Goal: Information Seeking & Learning: Check status

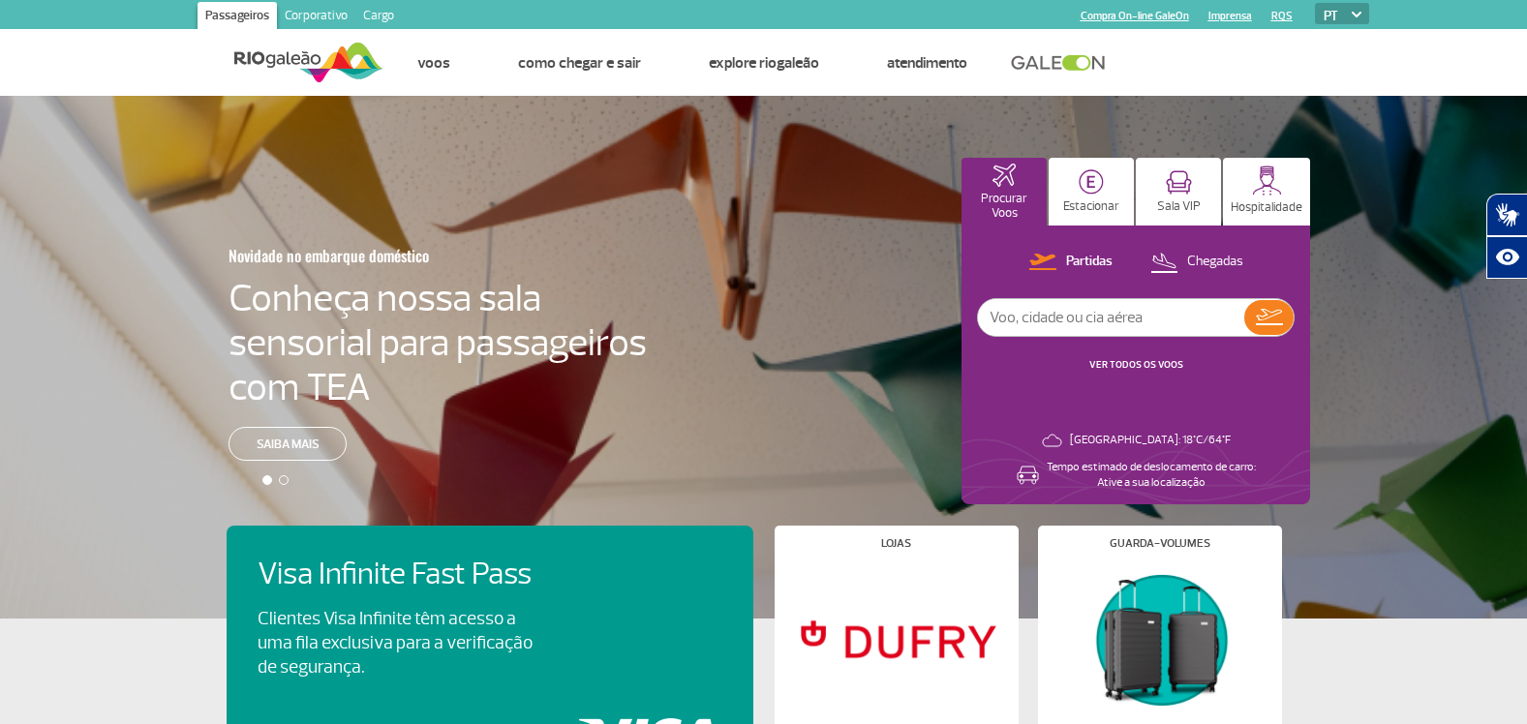
drag, startPoint x: 1526, startPoint y: 153, endPoint x: 1505, endPoint y: 289, distance: 137.2
click at [1527, 366] on html "Passageiros Corporativo Cargo Compra On-line GaleOn Imprensa RQS PT ENG ESP Pág…" at bounding box center [763, 362] width 1527 height 724
click at [1224, 263] on p "Chegadas" at bounding box center [1215, 262] width 56 height 18
click at [1203, 322] on input "text" at bounding box center [1111, 317] width 266 height 37
click at [1120, 362] on link "VER TODOS OS VOOS" at bounding box center [1136, 364] width 94 height 13
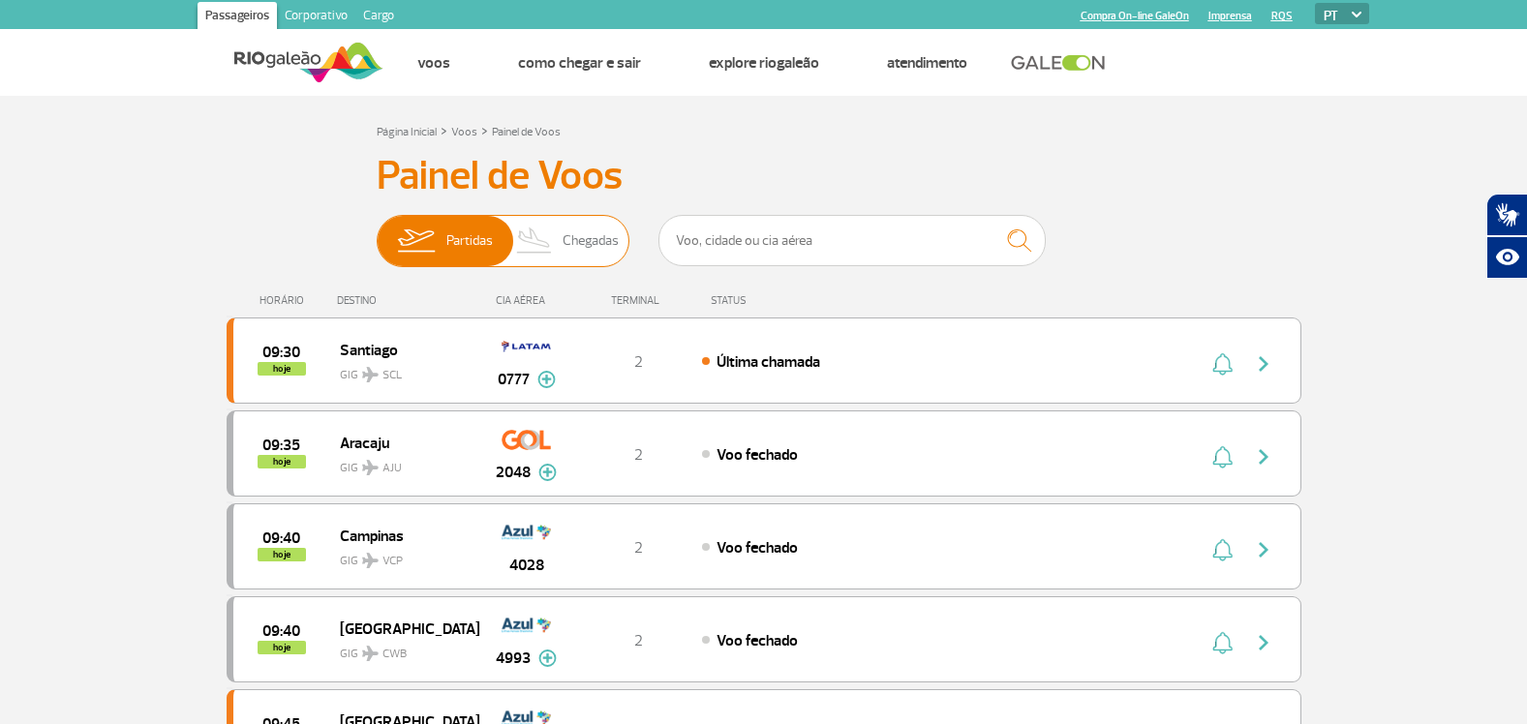
click at [582, 241] on span "Chegadas" at bounding box center [591, 241] width 56 height 50
click at [377, 231] on input "Partidas Chegadas" at bounding box center [377, 231] width 0 height 0
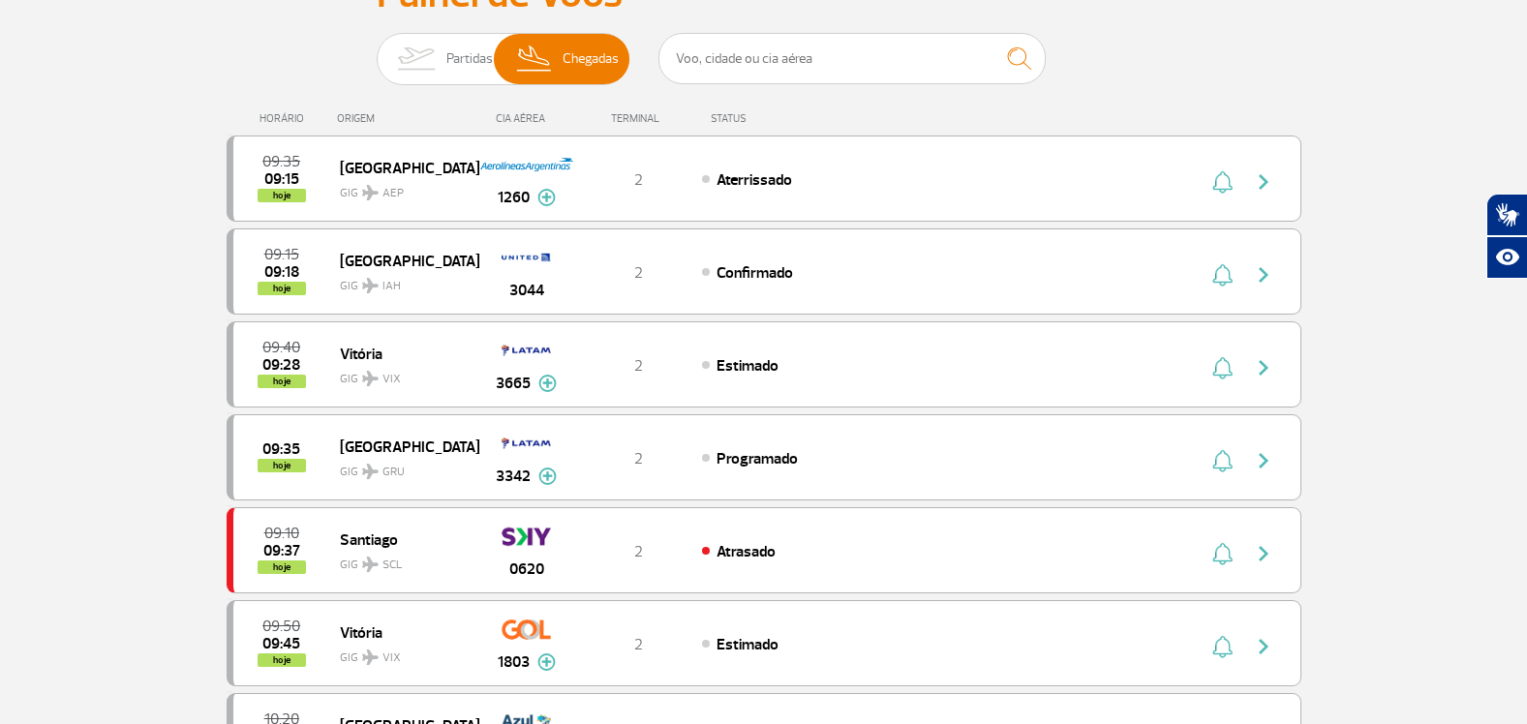
scroll to position [208, 0]
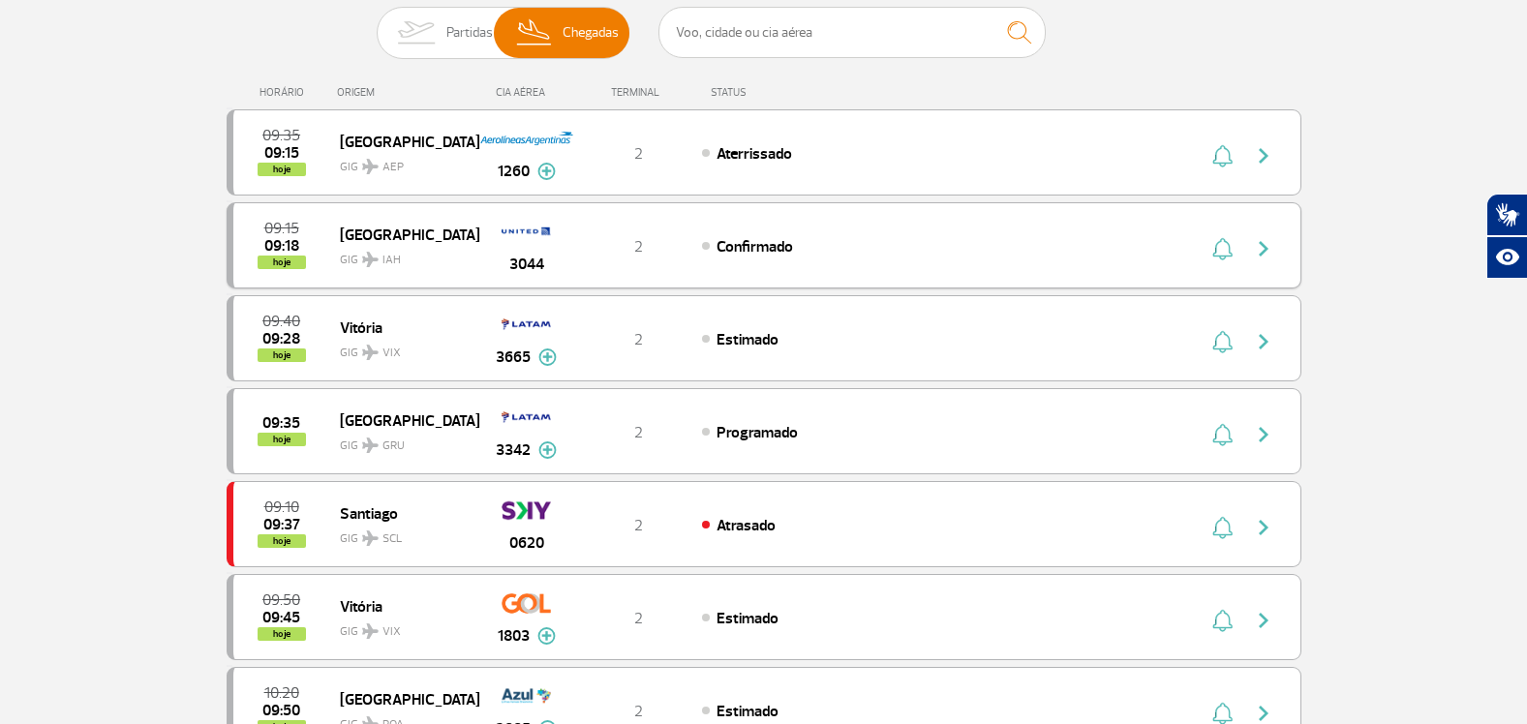
click at [1263, 250] on img "button" at bounding box center [1263, 248] width 23 height 23
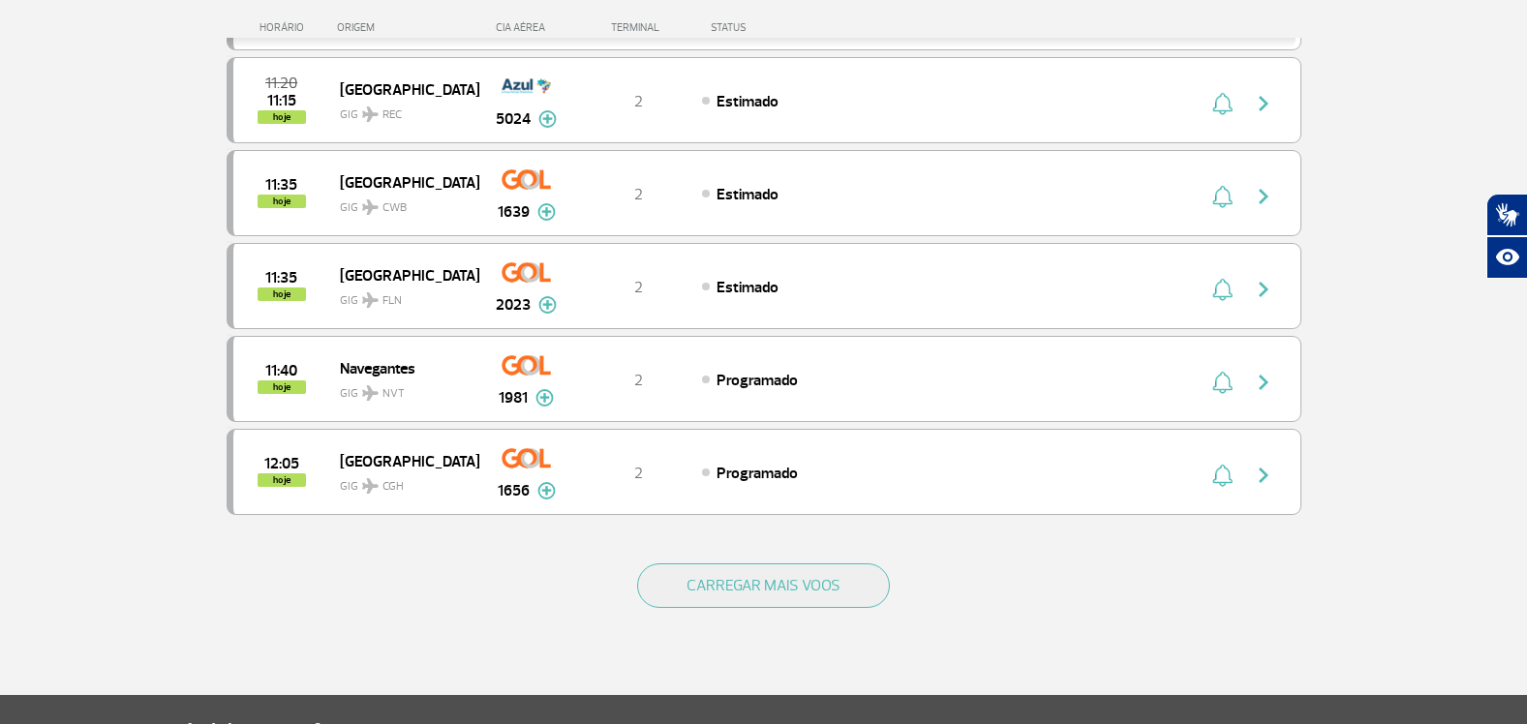
scroll to position [1691, 0]
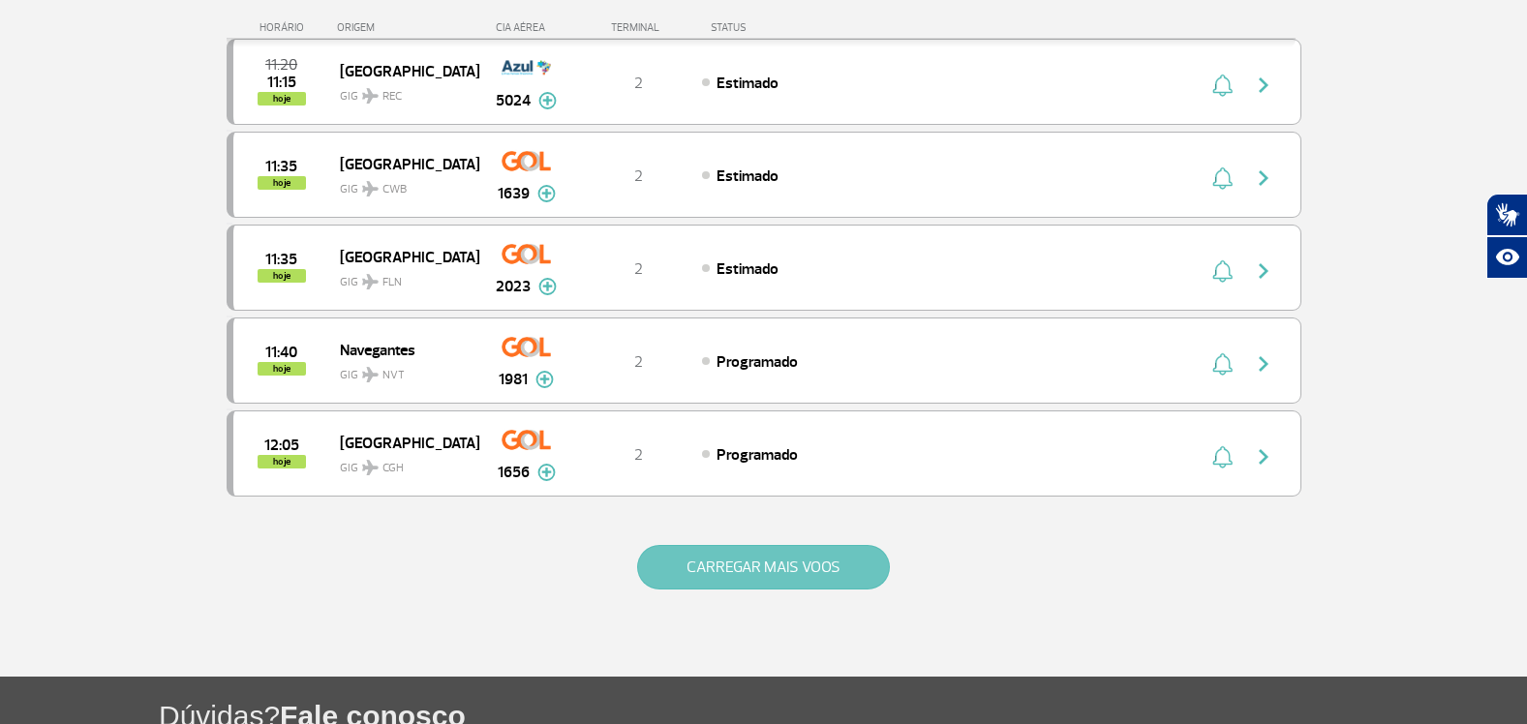
click at [726, 575] on button "CARREGAR MAIS VOOS" at bounding box center [763, 567] width 253 height 45
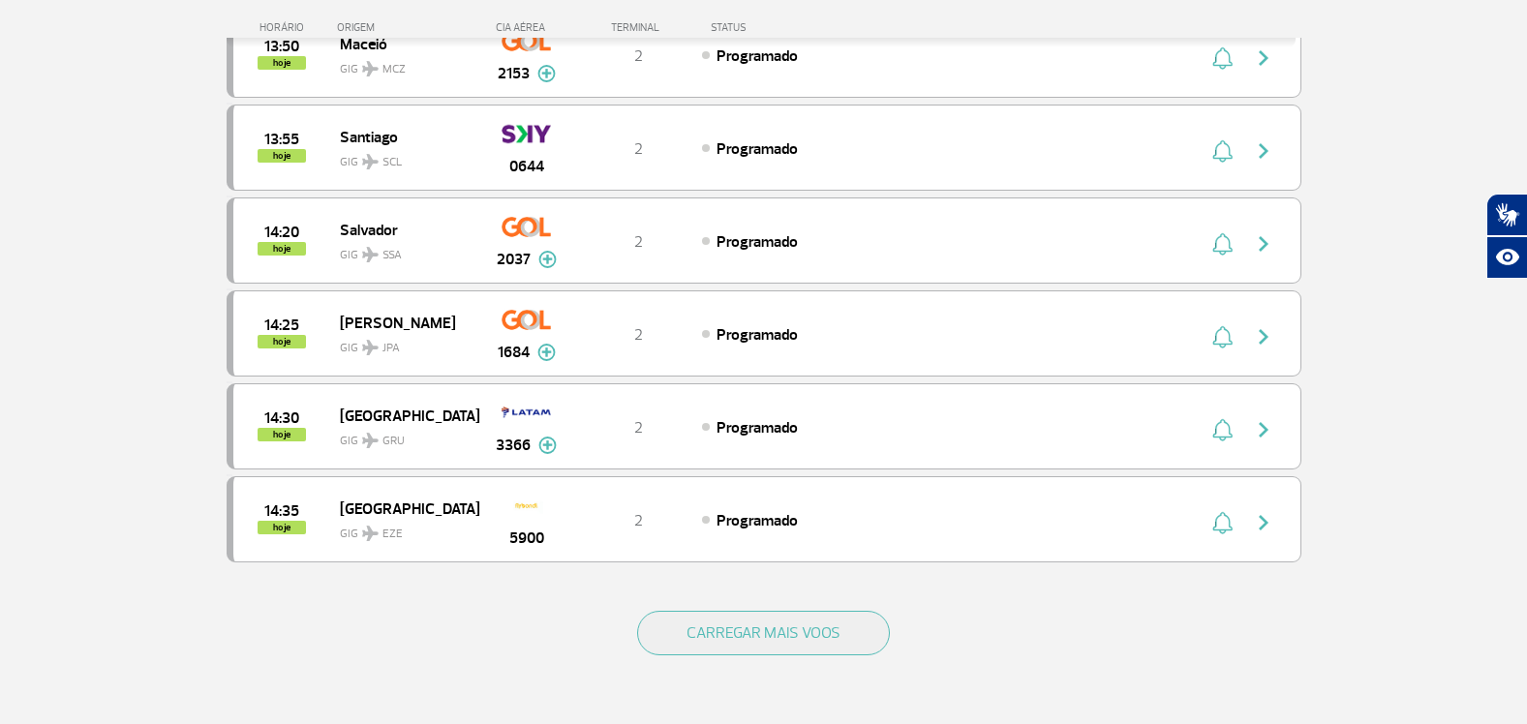
scroll to position [3497, 0]
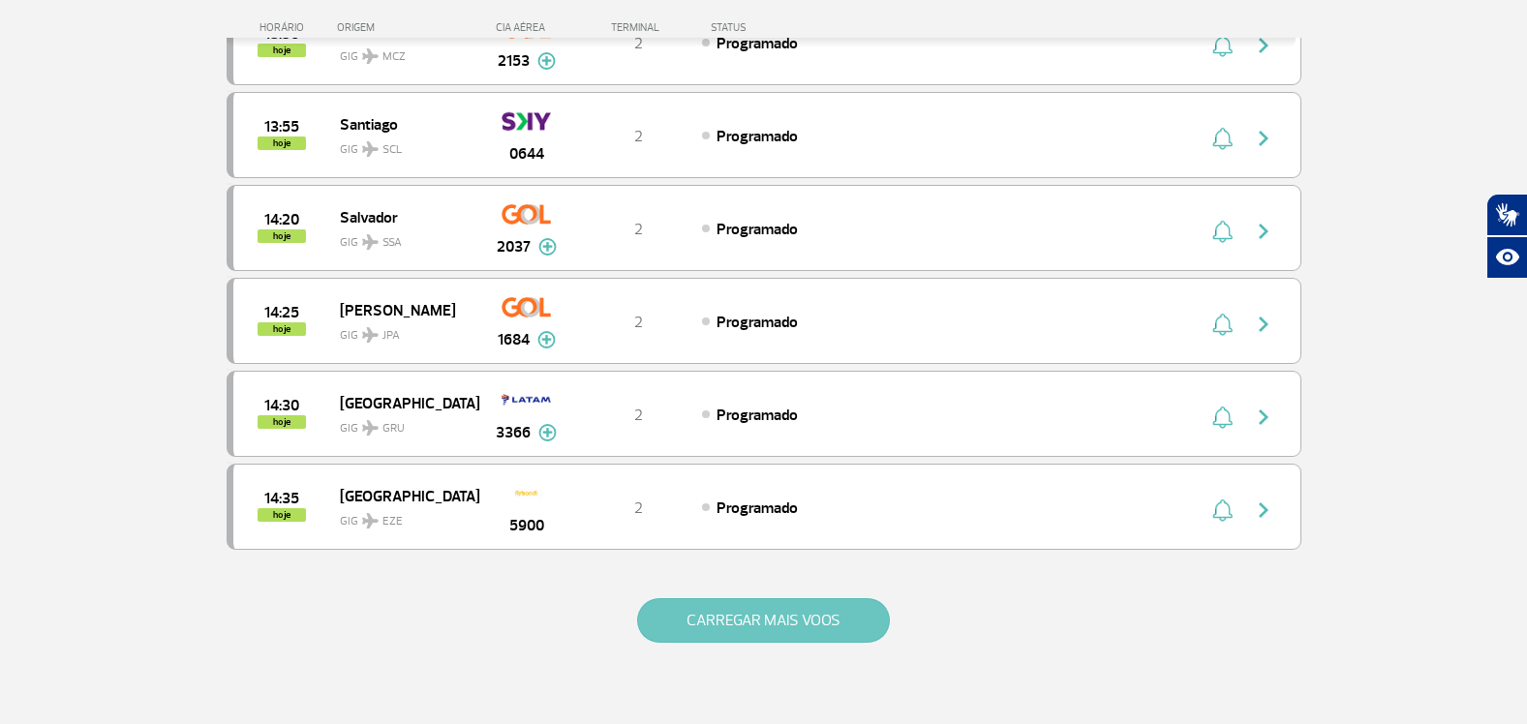
click at [809, 608] on button "CARREGAR MAIS VOOS" at bounding box center [763, 620] width 253 height 45
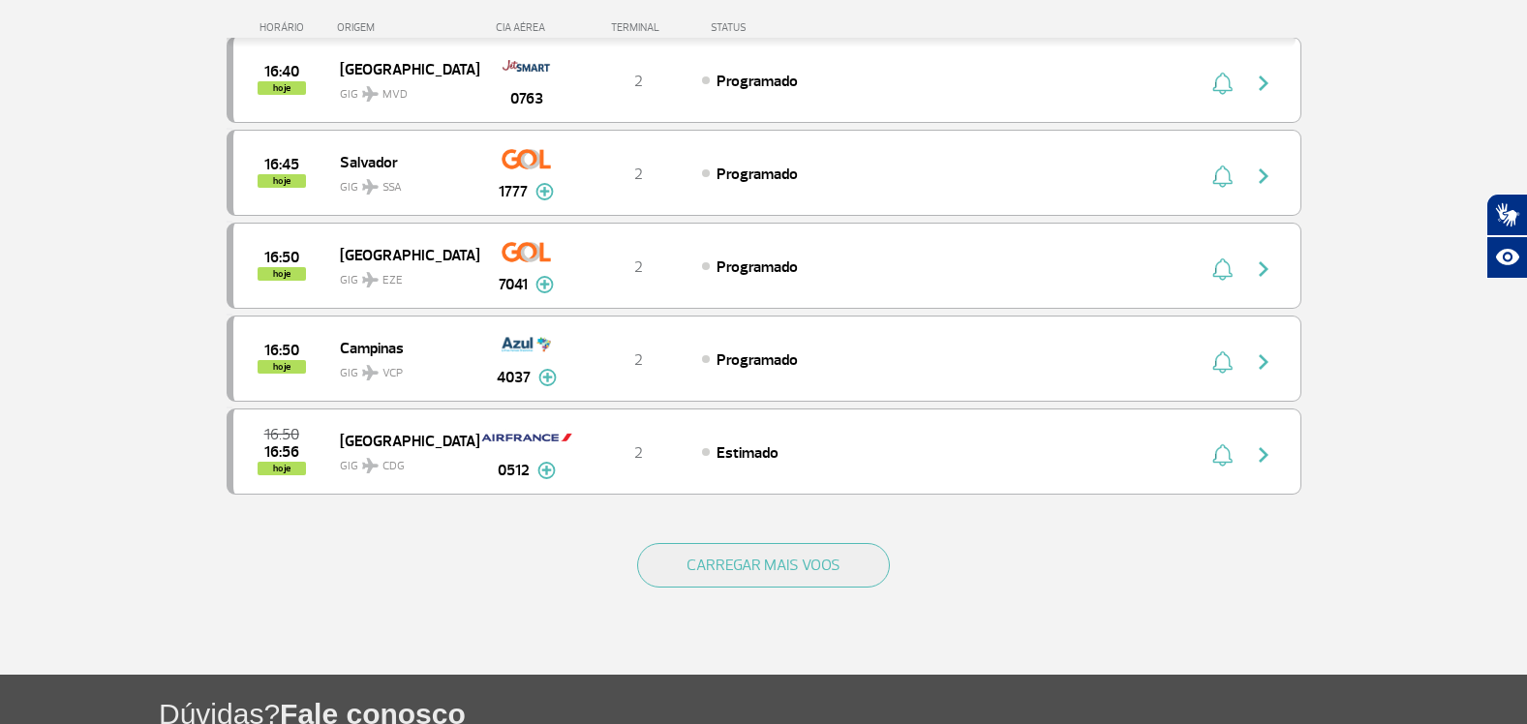
scroll to position [5465, 0]
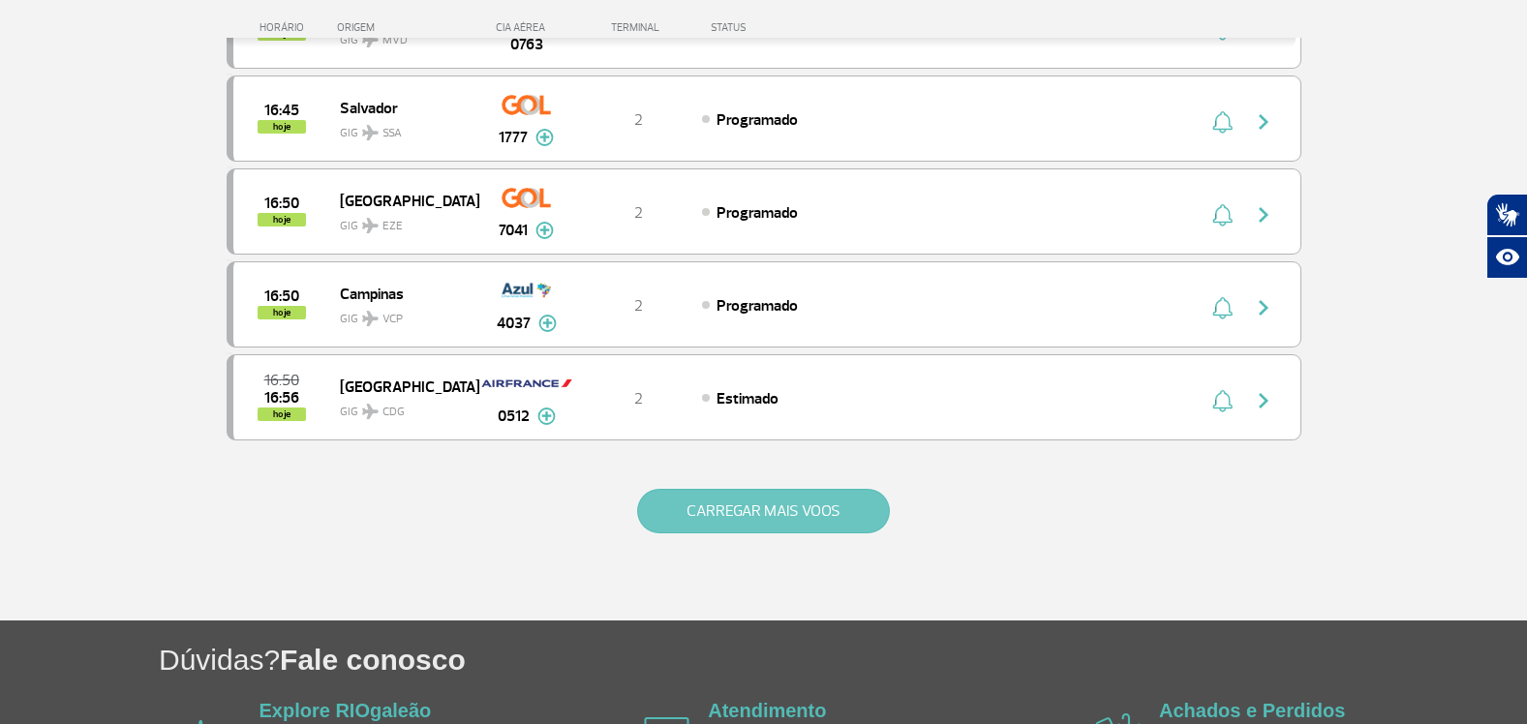
click at [822, 528] on button "CARREGAR MAIS VOOS" at bounding box center [763, 511] width 253 height 45
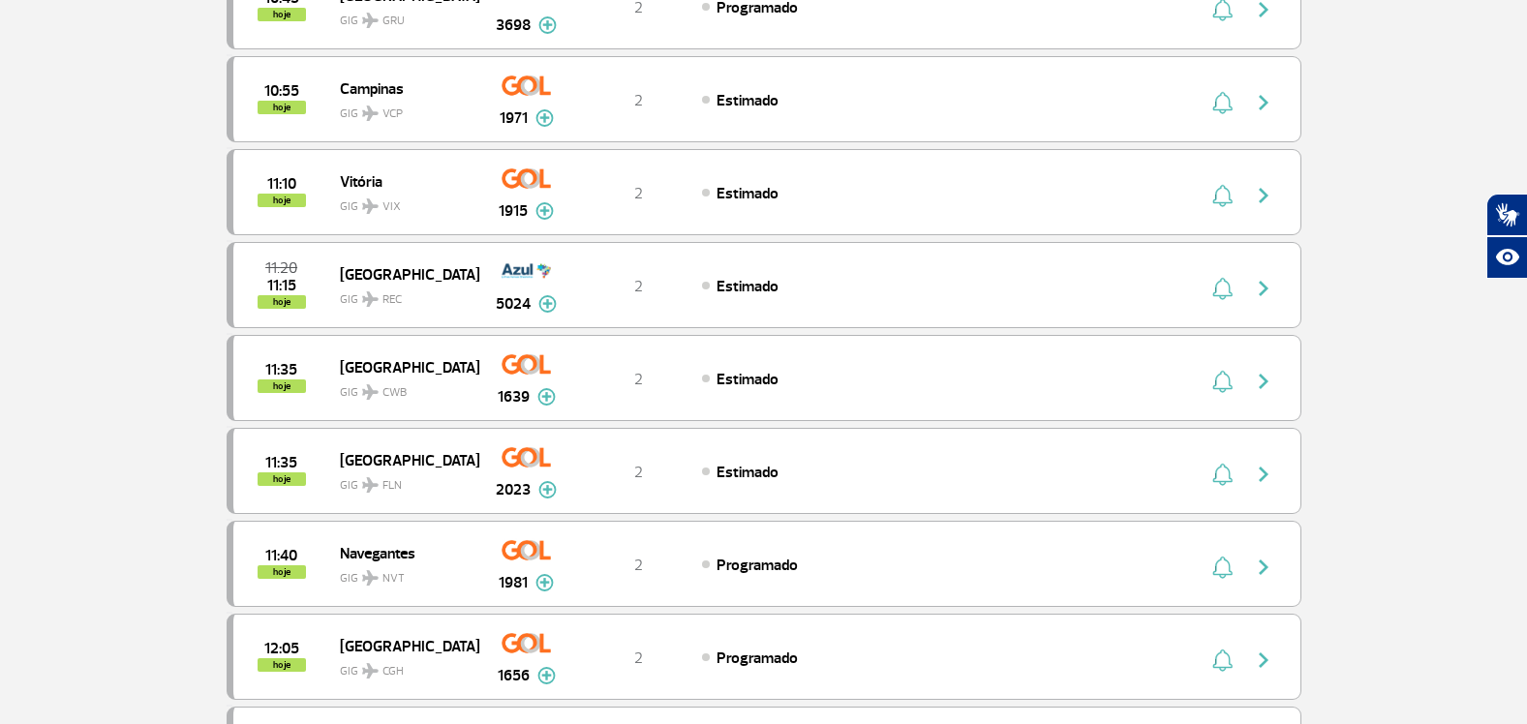
scroll to position [0, 0]
